Goal: Task Accomplishment & Management: Use online tool/utility

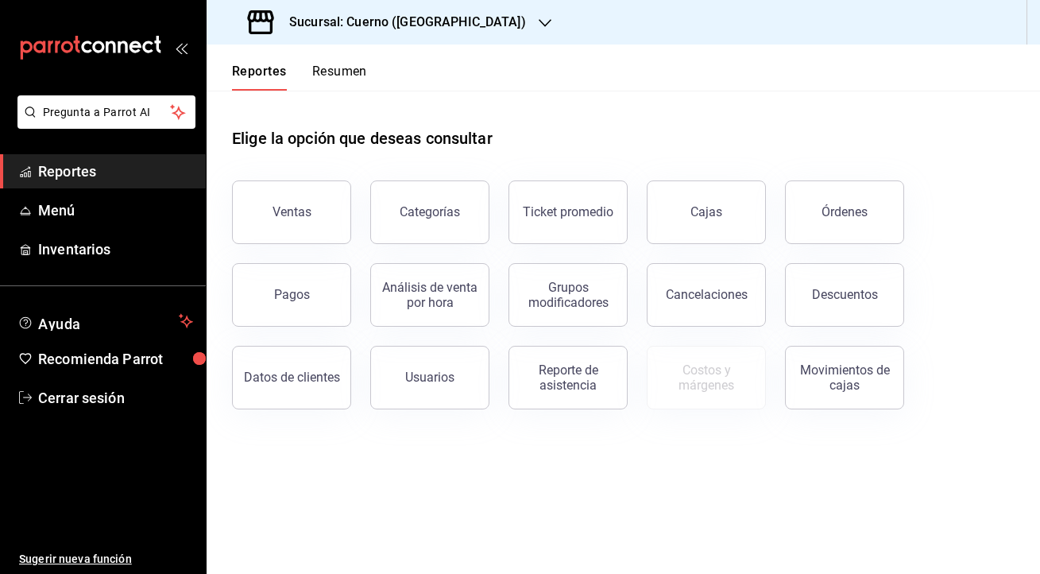
click at [384, 22] on h3 "Sucursal: Cuerno ([GEOGRAPHIC_DATA])" at bounding box center [400, 22] width 249 height 19
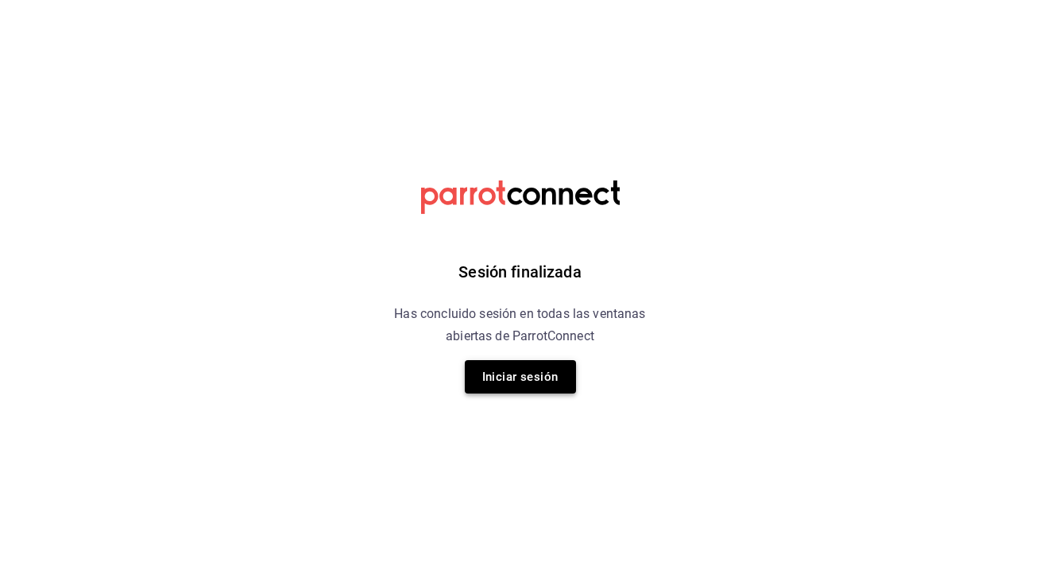
click at [512, 382] on button "Iniciar sesión" at bounding box center [520, 376] width 111 height 33
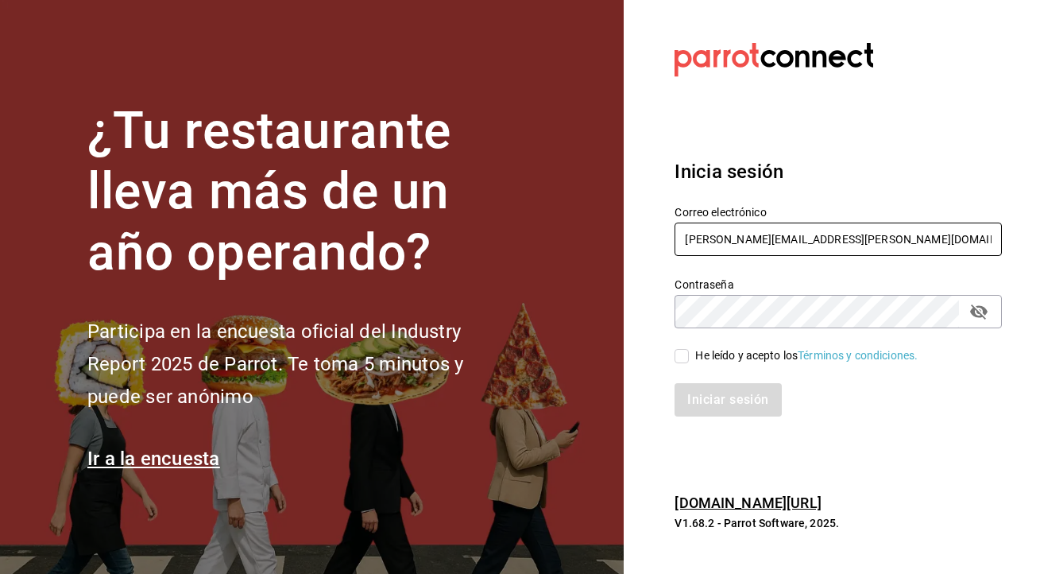
type input "ely.mendoza@grupocosteno.com"
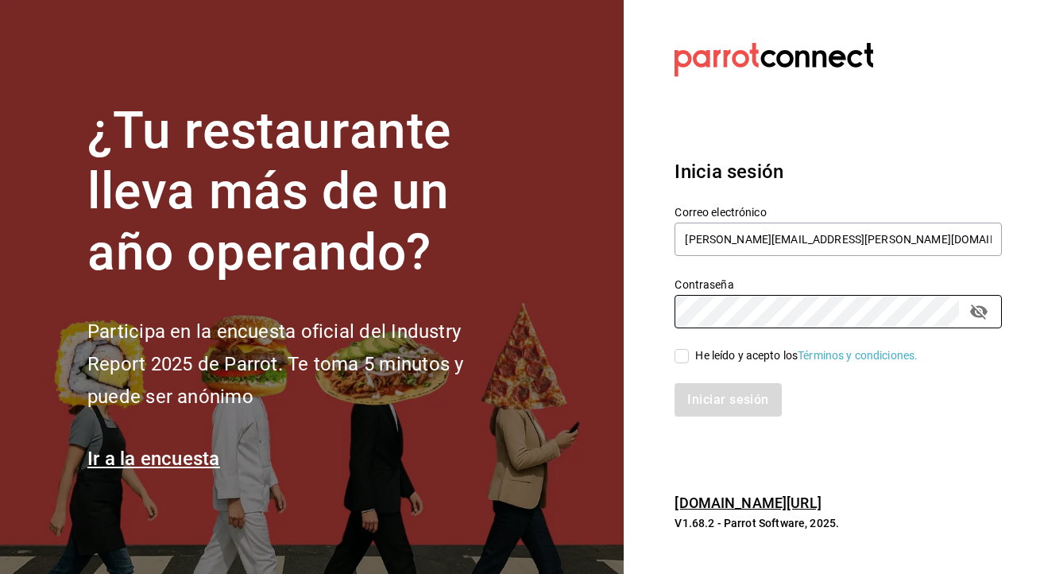
click at [683, 351] on input "He leído y acepto los Términos y condiciones." at bounding box center [681, 356] width 14 height 14
checkbox input "true"
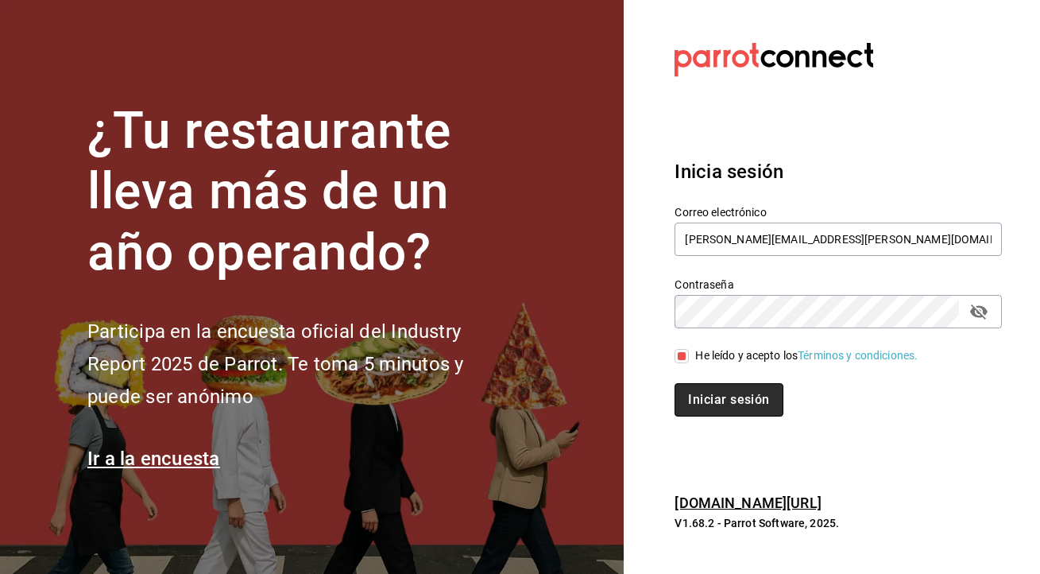
click at [716, 390] on button "Iniciar sesión" at bounding box center [728, 399] width 108 height 33
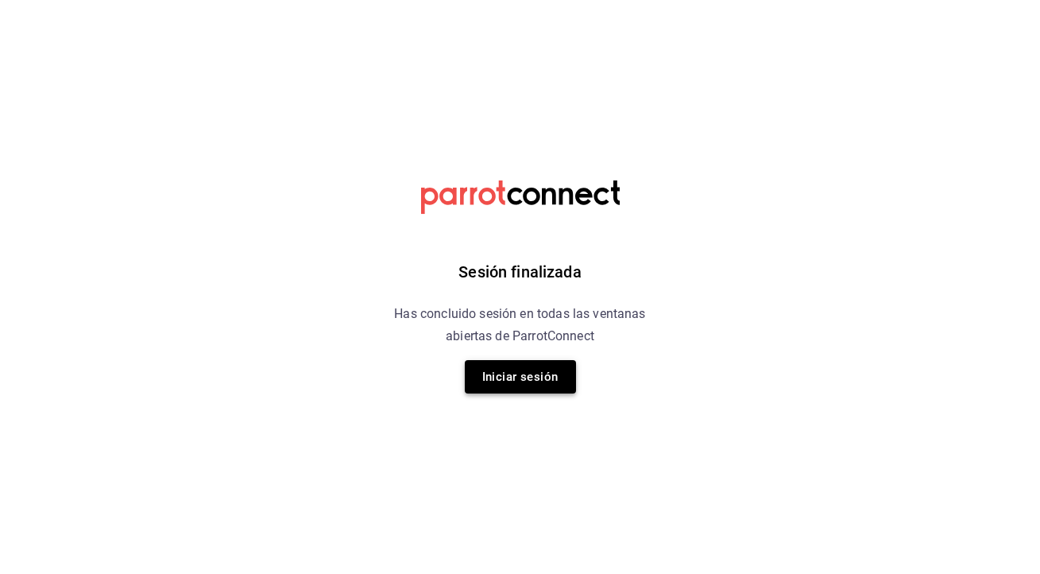
click at [520, 379] on button "Iniciar sesión" at bounding box center [520, 376] width 111 height 33
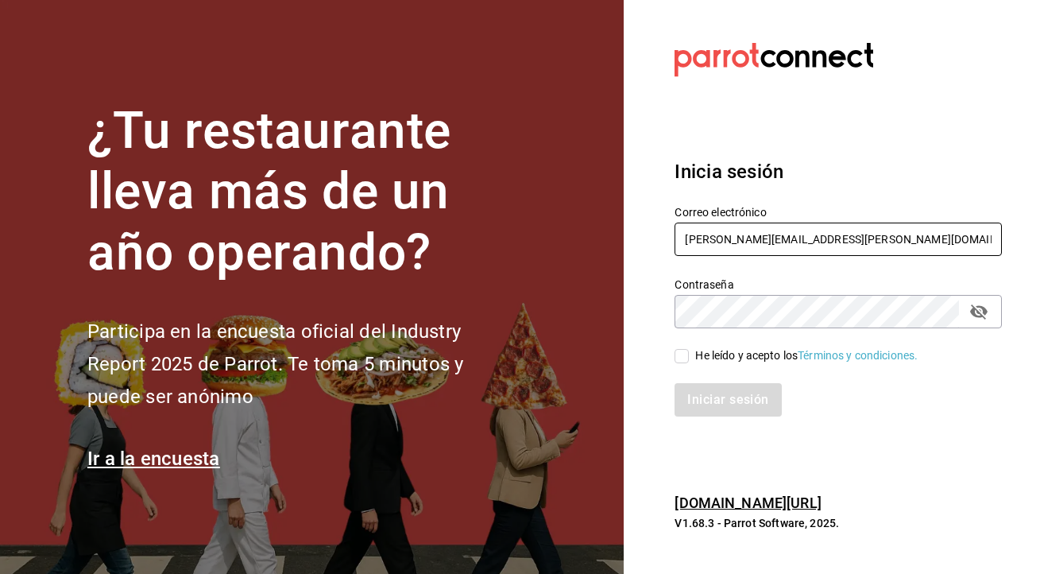
type input "[PERSON_NAME][EMAIL_ADDRESS][PERSON_NAME][DOMAIN_NAME]"
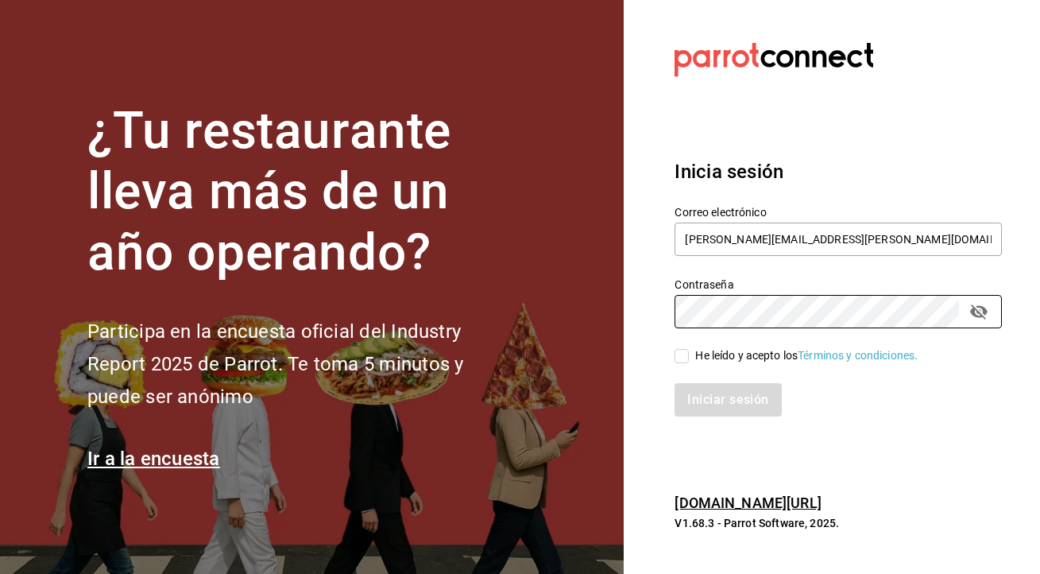
click at [679, 358] on input "He leído y acepto los Términos y condiciones." at bounding box center [681, 356] width 14 height 14
checkbox input "true"
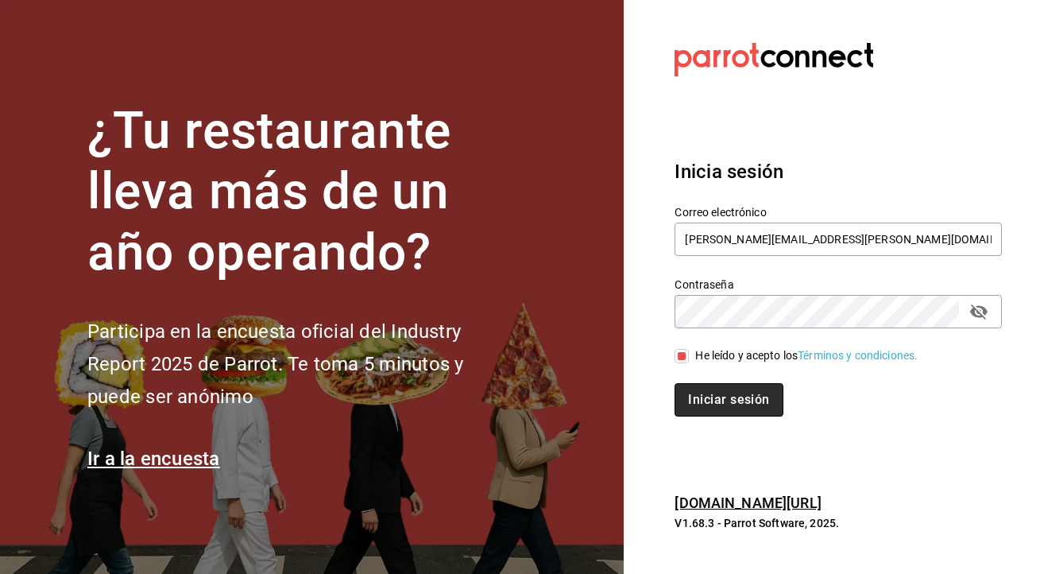
click at [707, 389] on button "Iniciar sesión" at bounding box center [728, 399] width 108 height 33
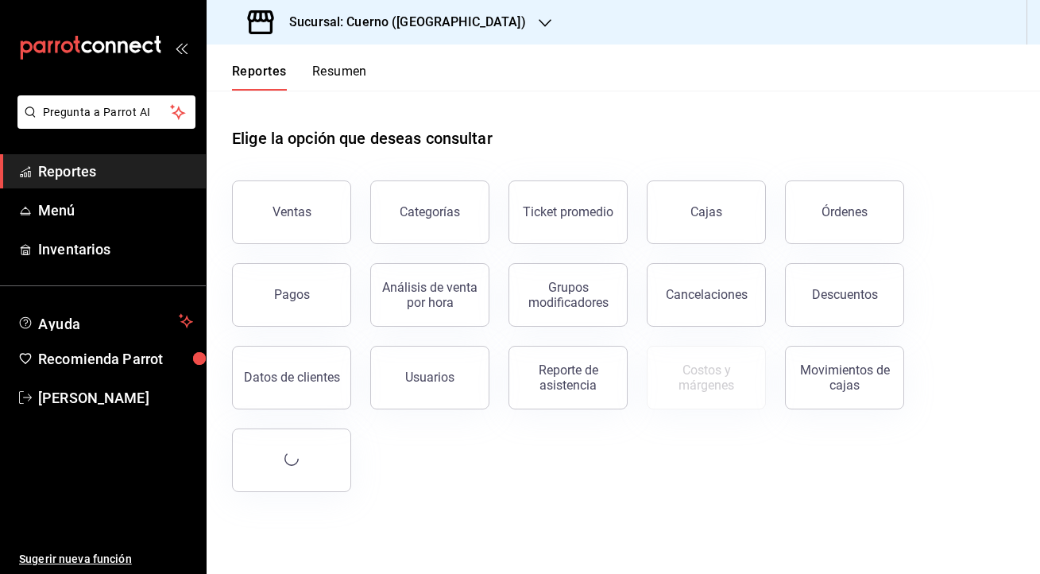
click at [377, 12] on div "Sucursal: Cuerno ([GEOGRAPHIC_DATA])" at bounding box center [388, 22] width 338 height 44
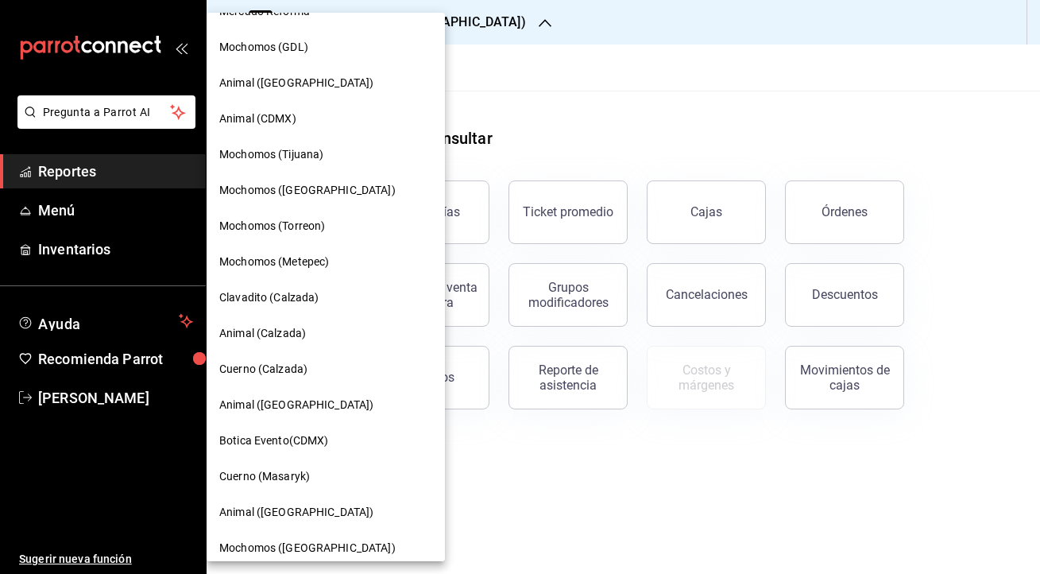
scroll to position [75, 0]
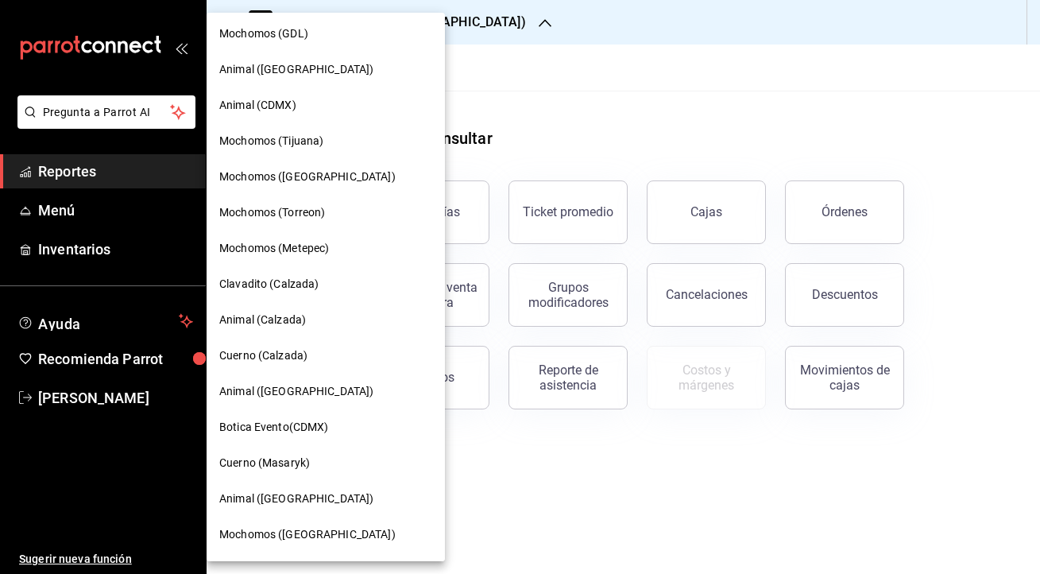
click at [278, 320] on span "Animal (Calzada)" at bounding box center [262, 319] width 87 height 17
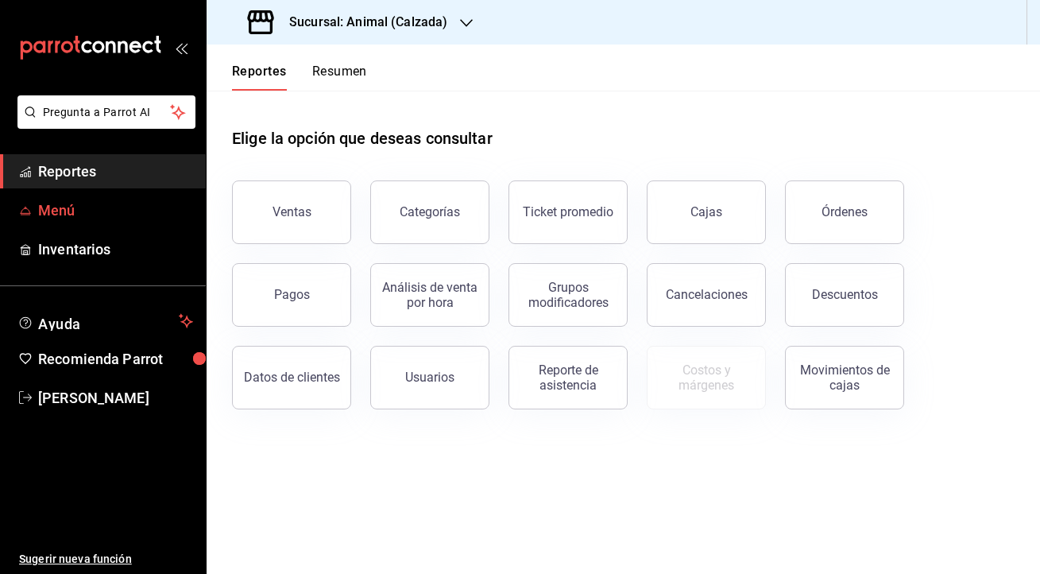
click at [82, 214] on span "Menú" at bounding box center [115, 209] width 155 height 21
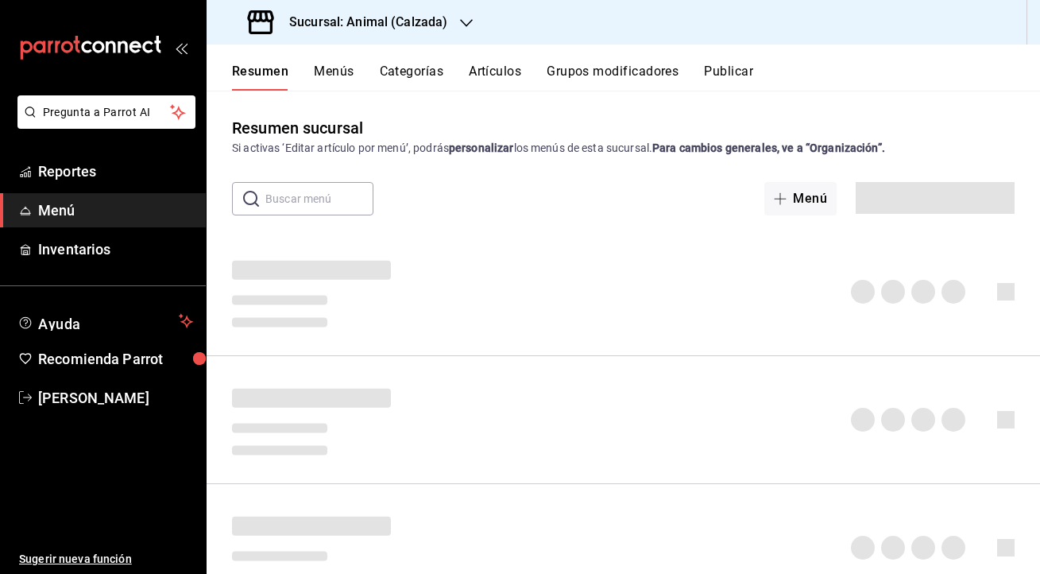
click at [504, 68] on button "Artículos" at bounding box center [495, 77] width 52 height 27
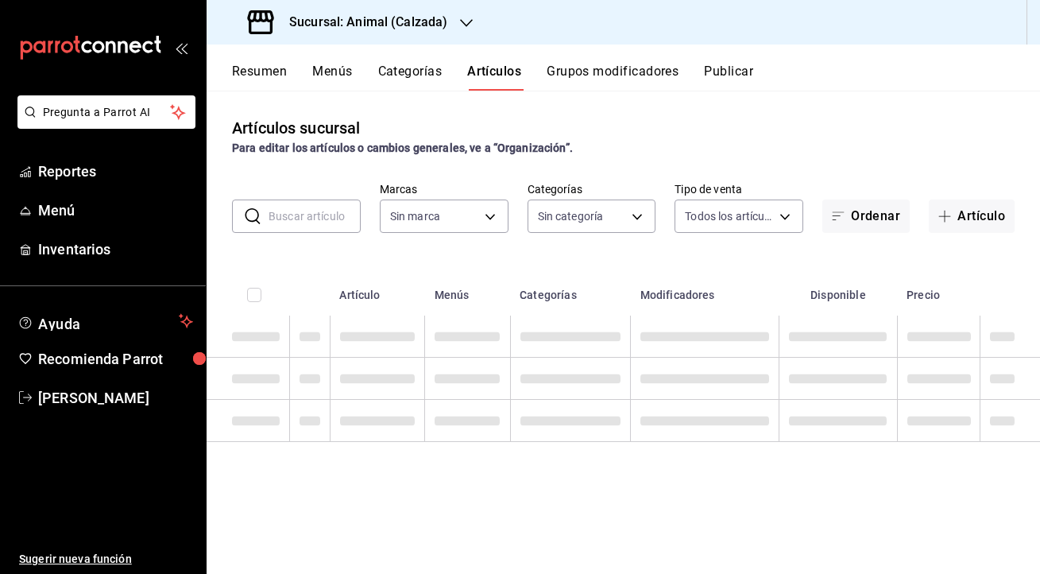
type input "e26472f3-9262-489d-bcba-4c6b034529c7"
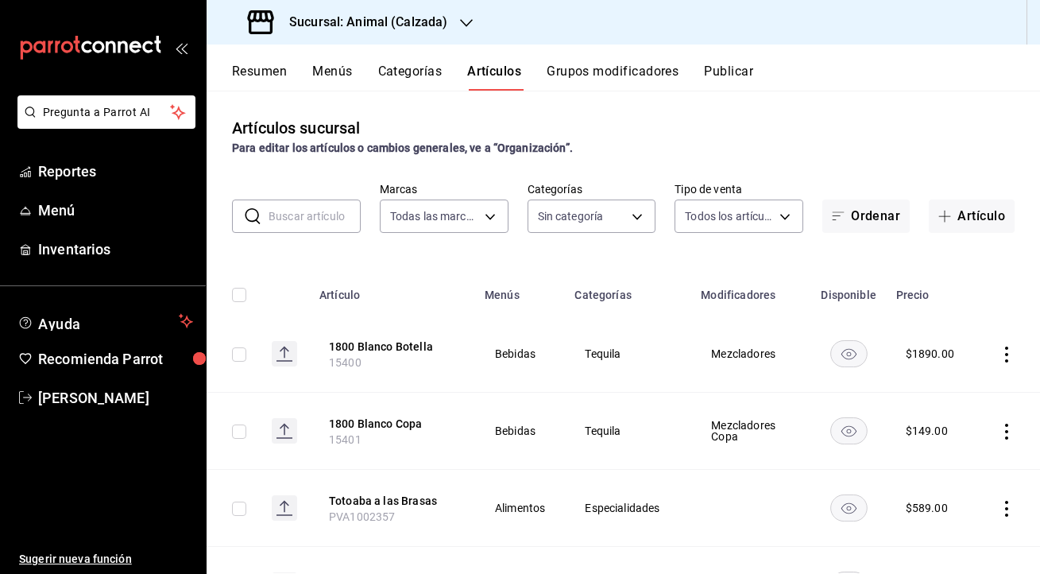
type input "5d35a5f4-3063-4397-a550-a8f4eca83956,9bcdf976-3d2d-44f2-8aa2-d656f6bc4aaa,d84f4…"
click at [323, 219] on input "text" at bounding box center [315, 216] width 92 height 32
type input "taco"
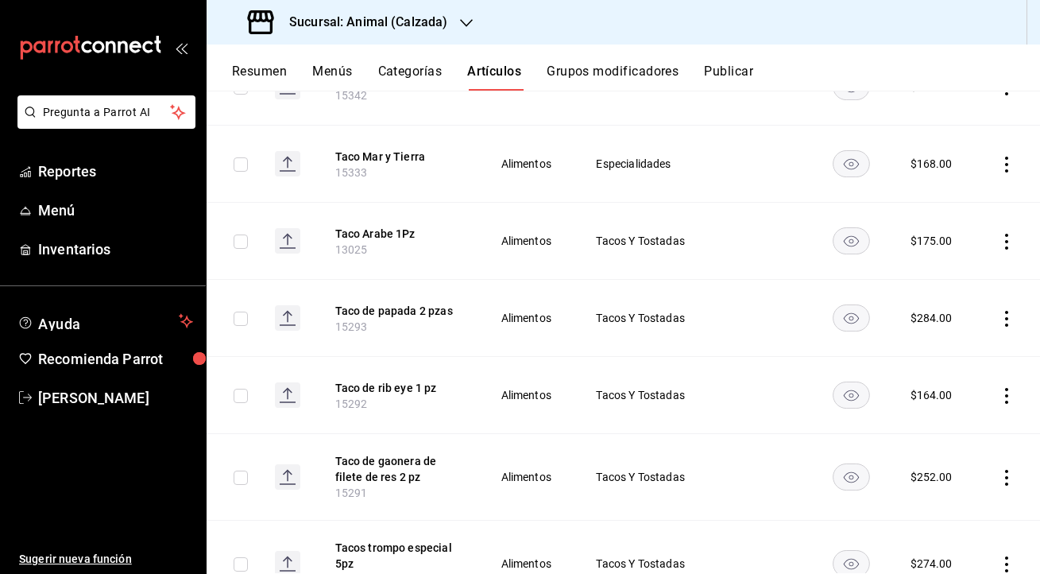
scroll to position [420, 0]
